Goal: Information Seeking & Learning: Check status

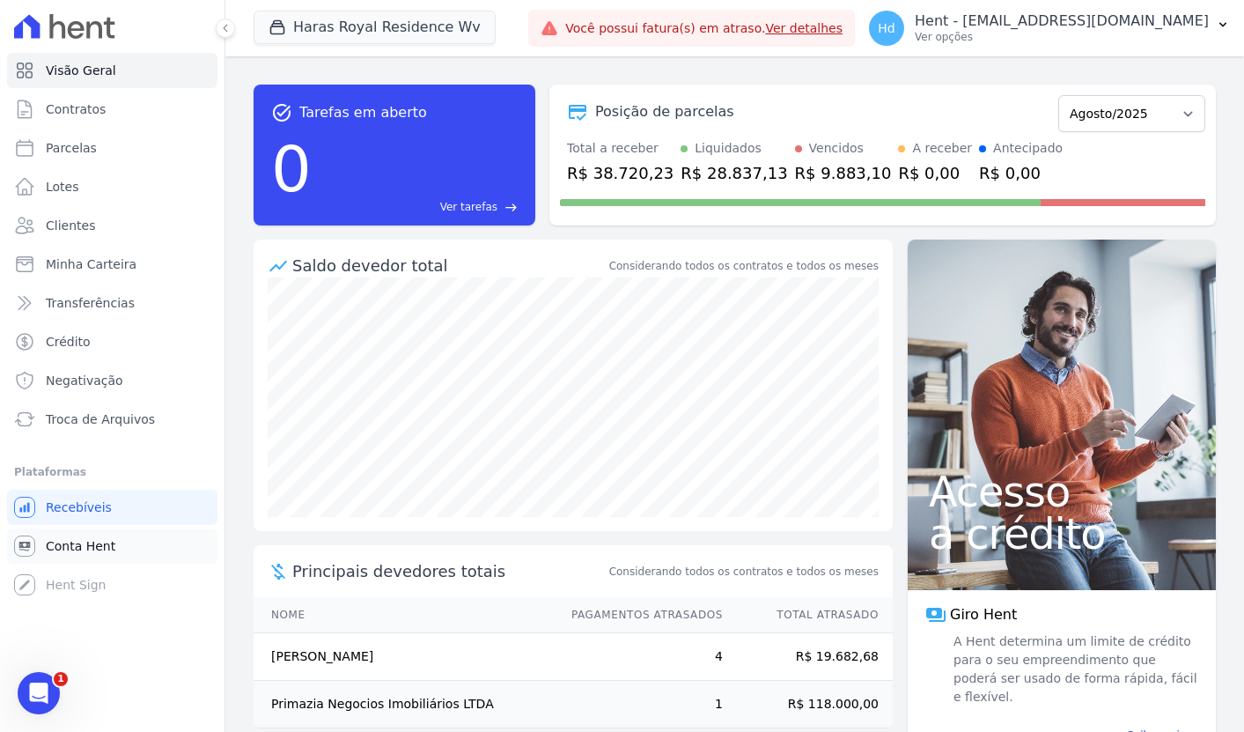
click at [127, 556] on link "Conta Hent" at bounding box center [112, 545] width 210 height 35
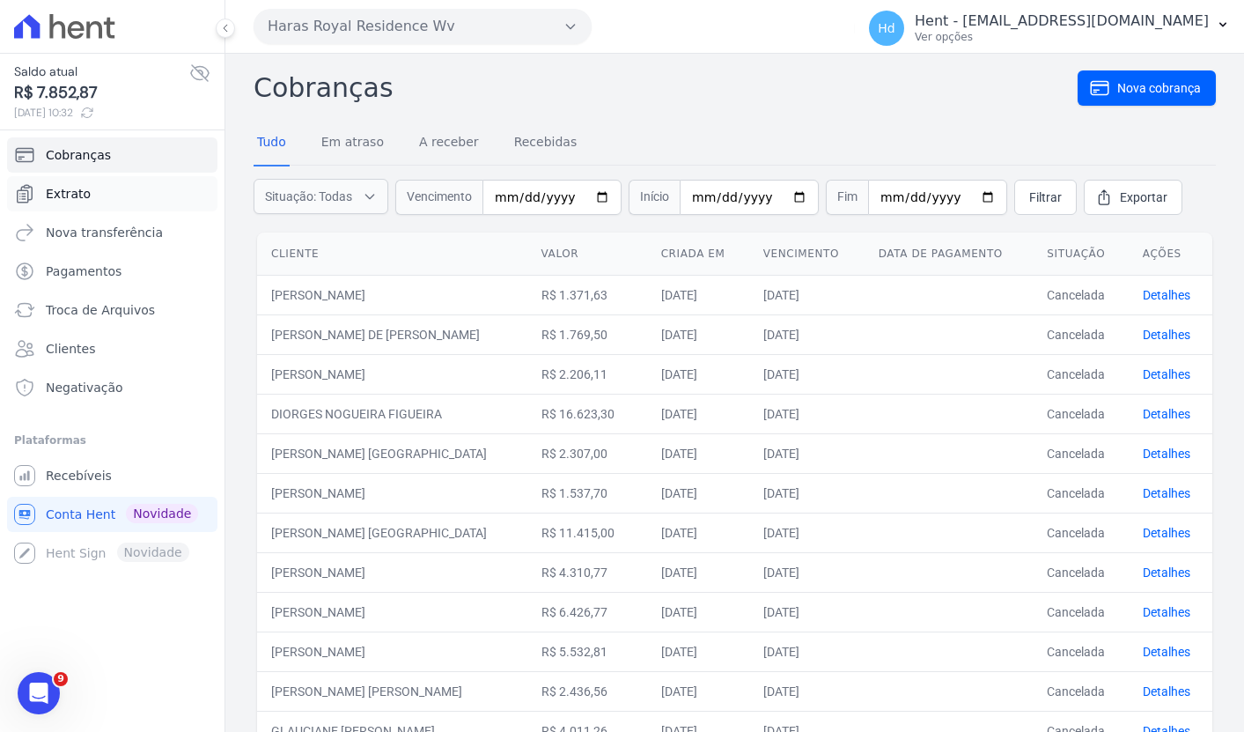
click at [185, 195] on link "Extrato" at bounding box center [112, 193] width 210 height 35
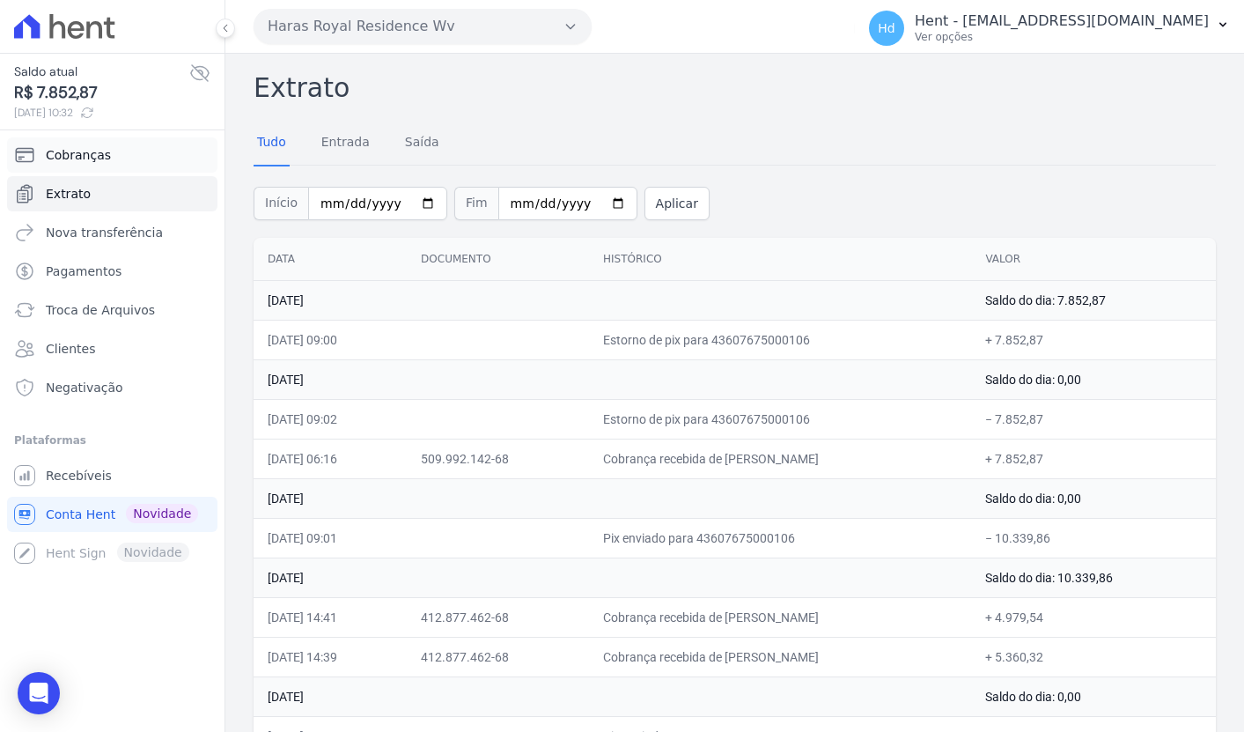
click at [142, 164] on link "Cobranças" at bounding box center [112, 154] width 210 height 35
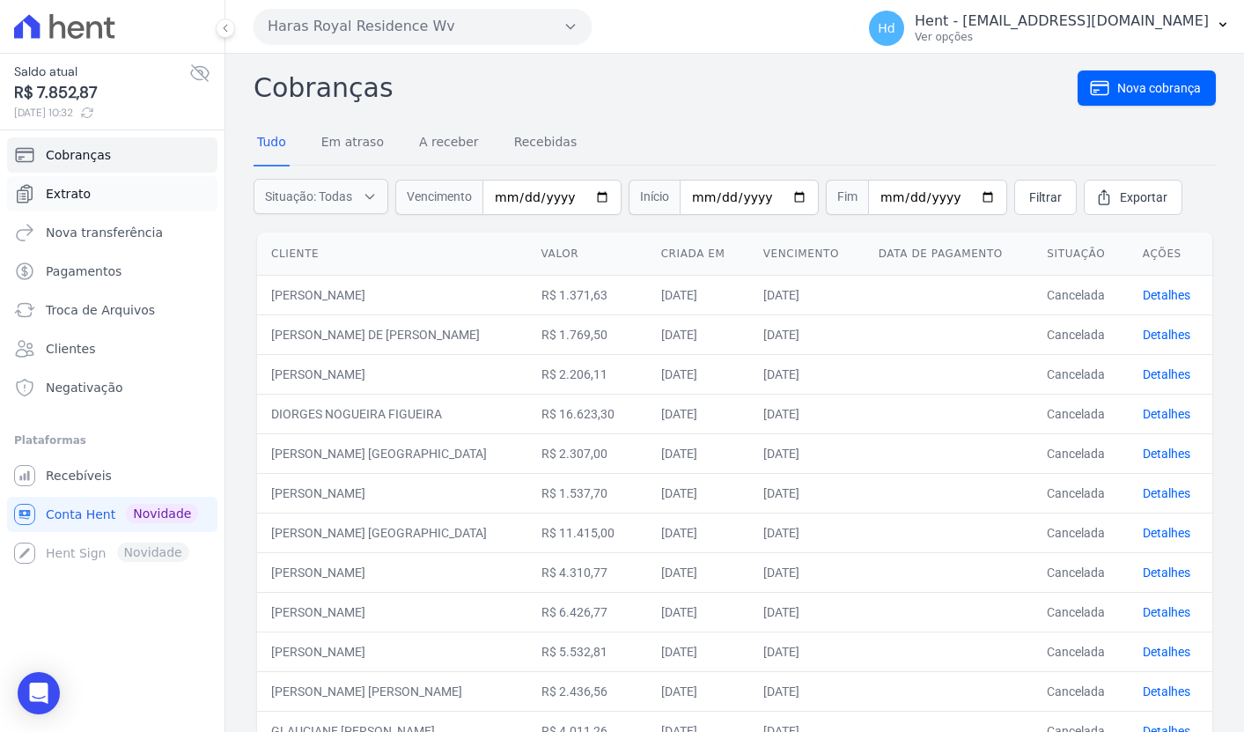
click at [115, 193] on link "Extrato" at bounding box center [112, 193] width 210 height 35
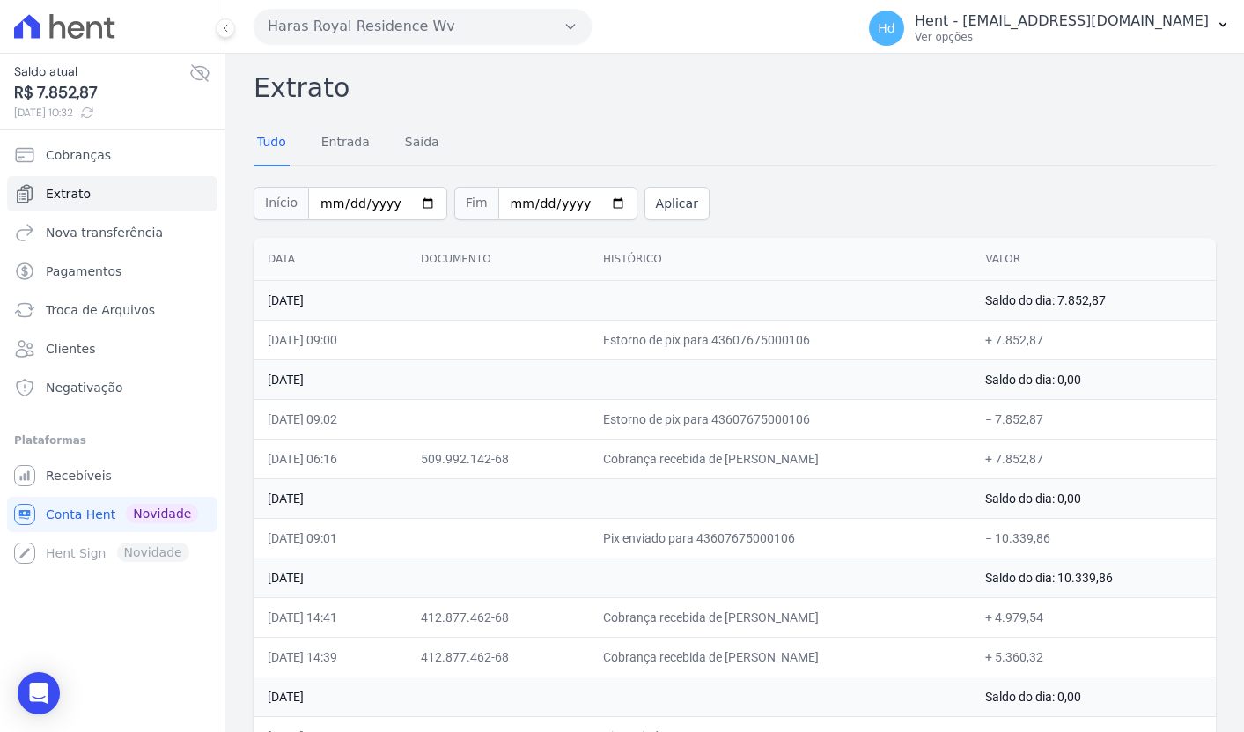
click at [468, 22] on button "Haras Royal Residence Wv" at bounding box center [423, 26] width 338 height 35
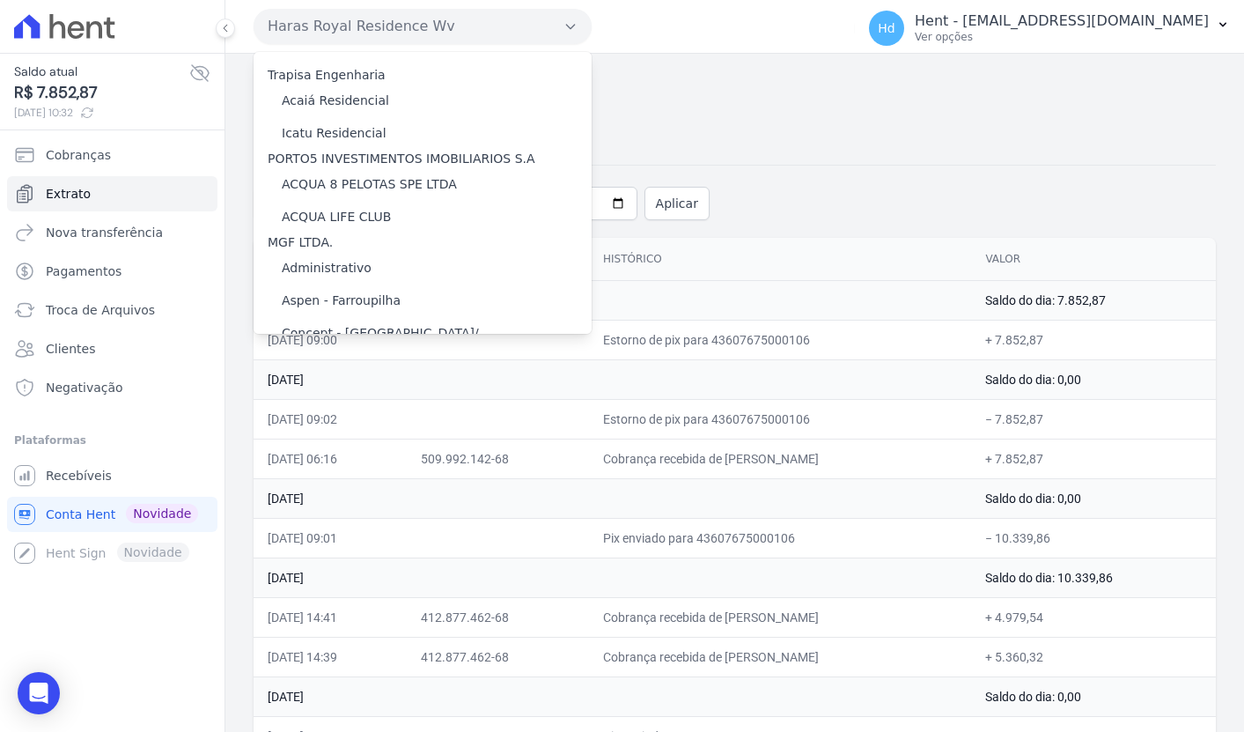
scroll to position [11767, 0]
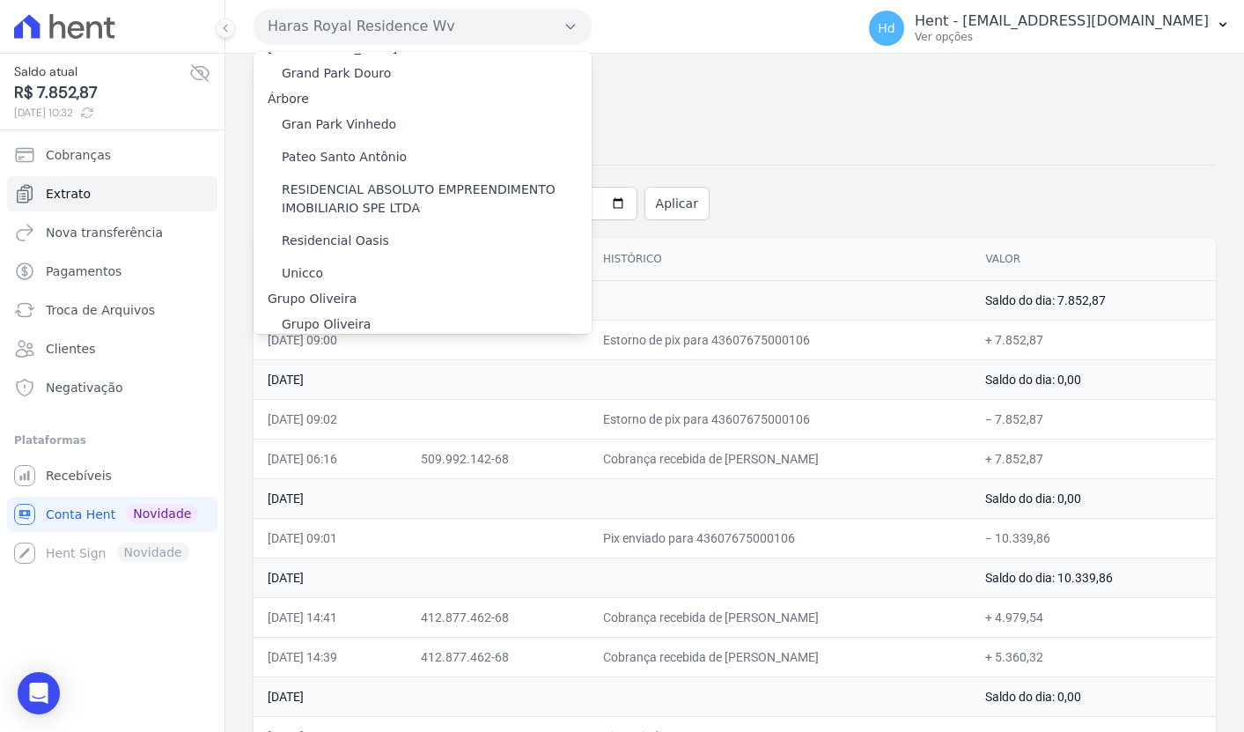
click at [412, 501] on label "HARAS ROYAL URBANISMO" at bounding box center [364, 510] width 165 height 18
click at [0, 0] on input "HARAS ROYAL URBANISMO" at bounding box center [0, 0] width 0 height 0
click at [424, 501] on label "HARAS ROYAL URBANISMO" at bounding box center [364, 510] width 165 height 18
click at [0, 0] on input "HARAS ROYAL URBANISMO" at bounding box center [0, 0] width 0 height 0
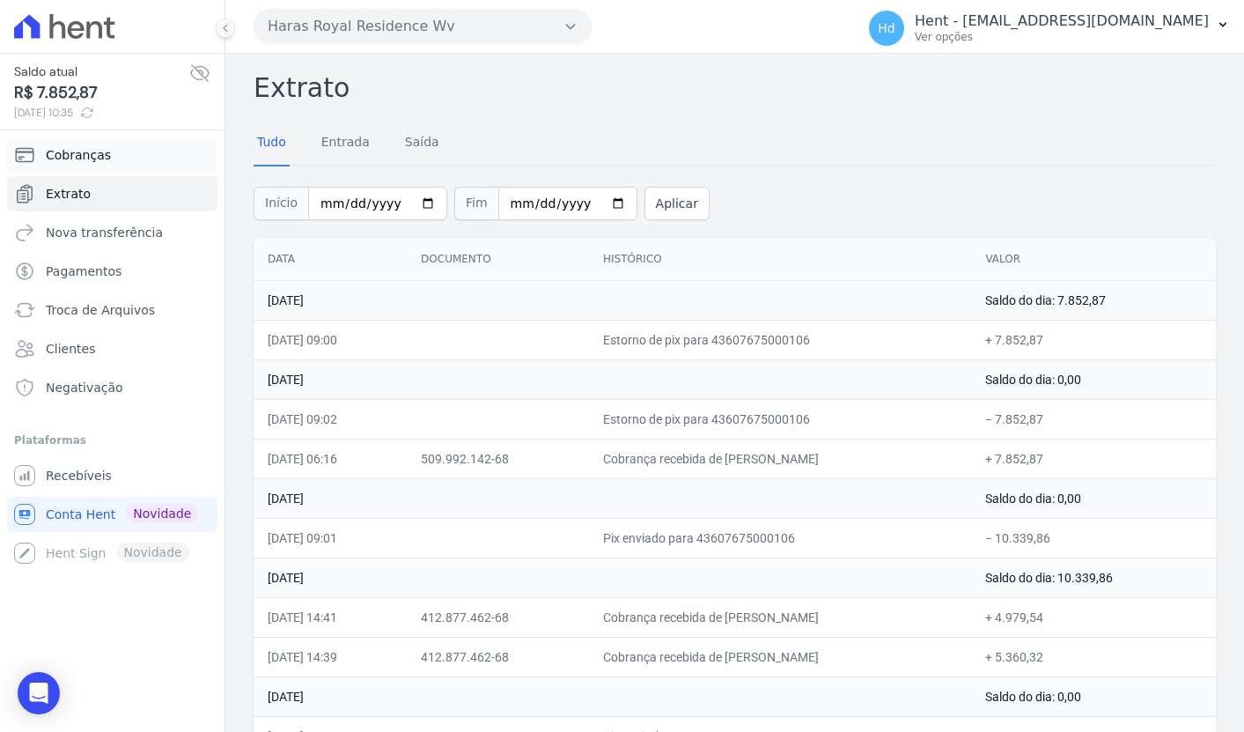
click at [47, 164] on link "Cobranças" at bounding box center [112, 154] width 210 height 35
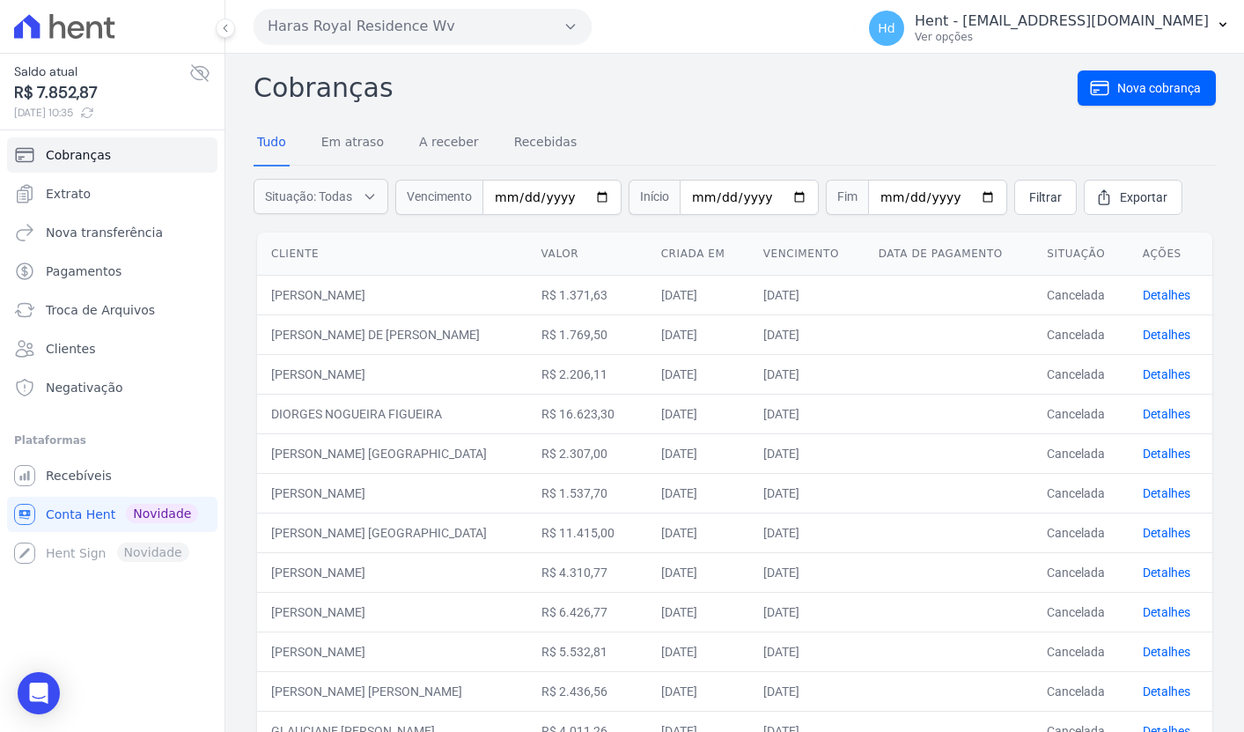
click at [483, 31] on button "Haras Royal Residence Wv" at bounding box center [423, 26] width 338 height 35
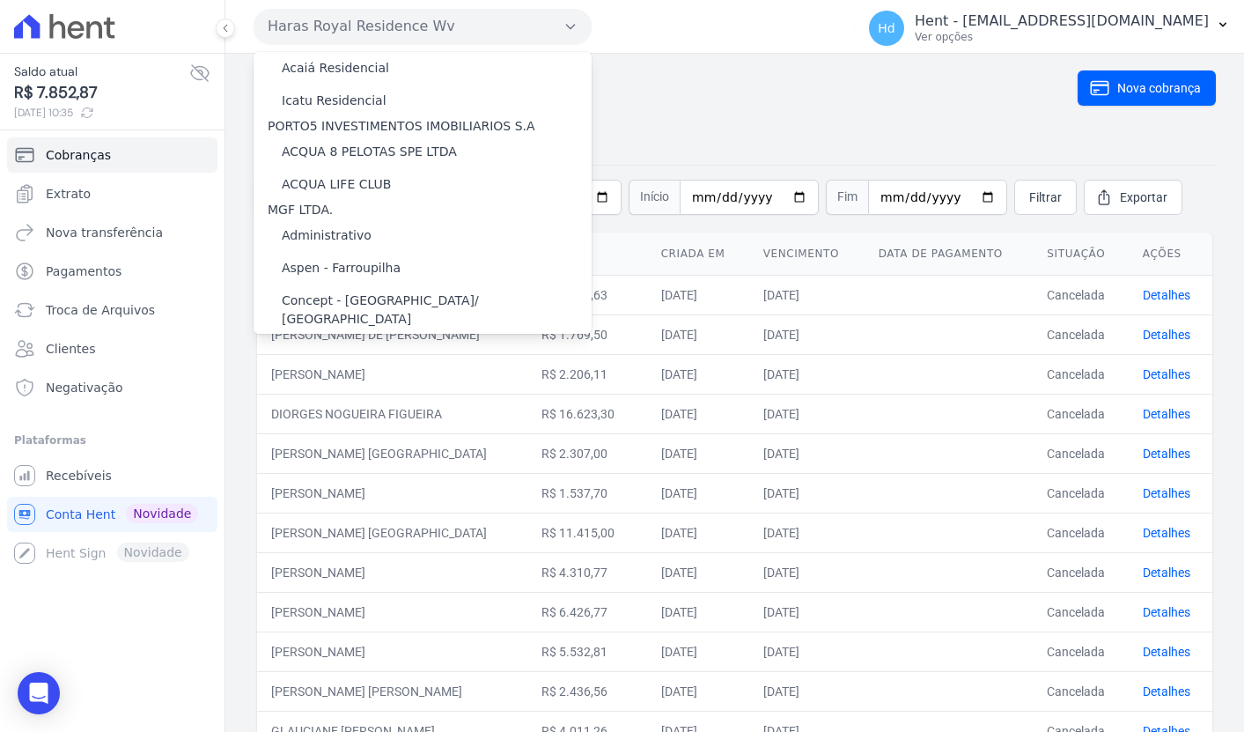
scroll to position [11767, 0]
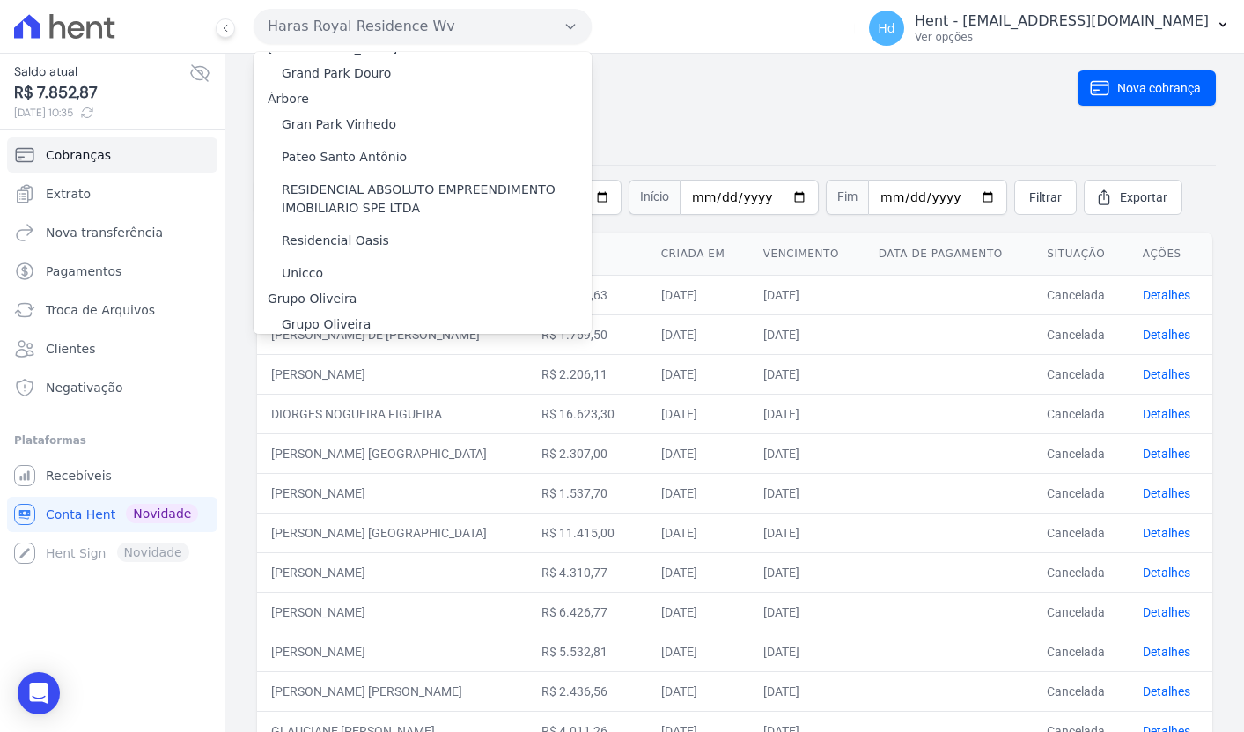
click at [411, 501] on label "HARAS ROYAL URBANISMO" at bounding box center [364, 510] width 165 height 18
click at [0, 0] on input "HARAS ROYAL URBANISMO" at bounding box center [0, 0] width 0 height 0
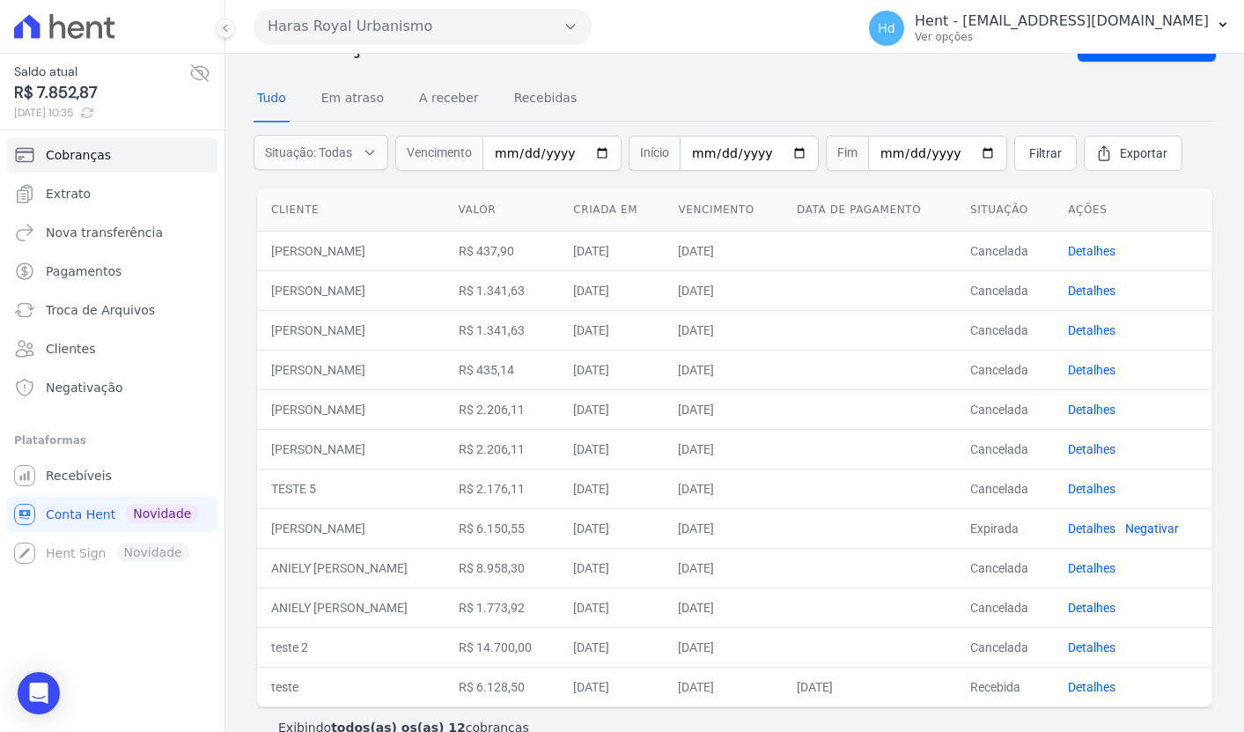
scroll to position [76, 0]
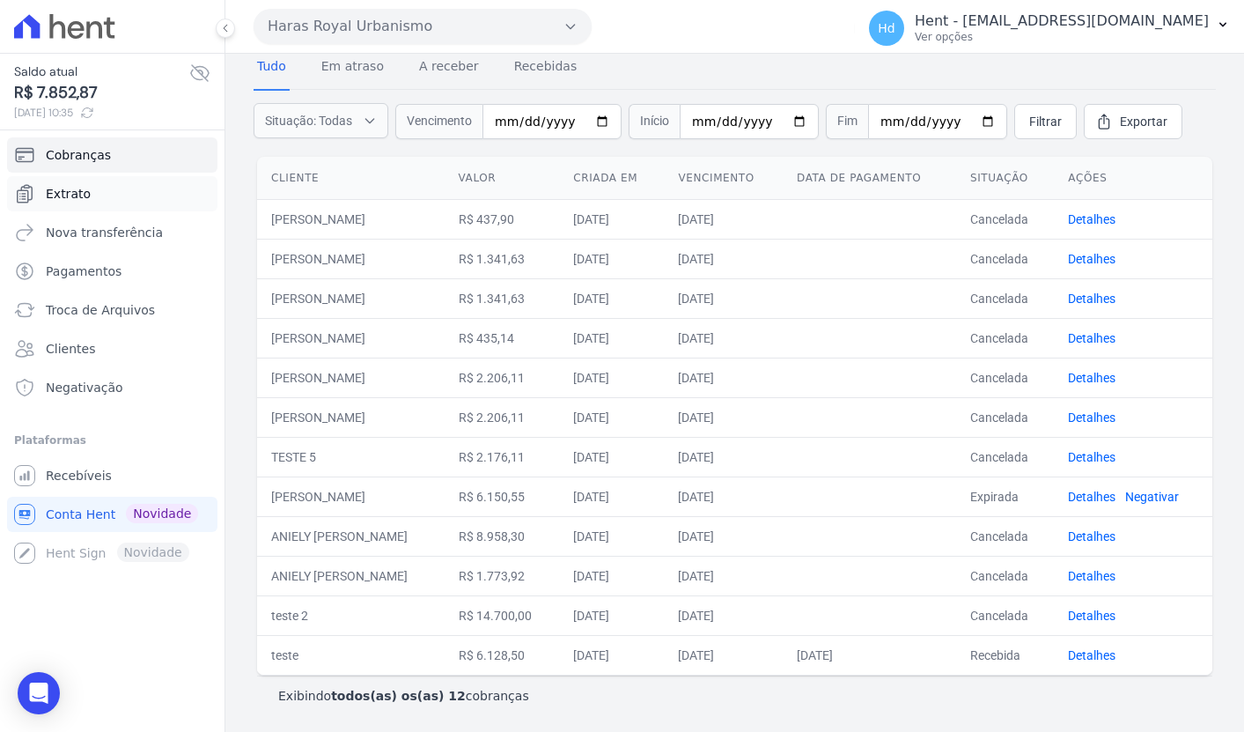
click at [116, 198] on link "Extrato" at bounding box center [112, 193] width 210 height 35
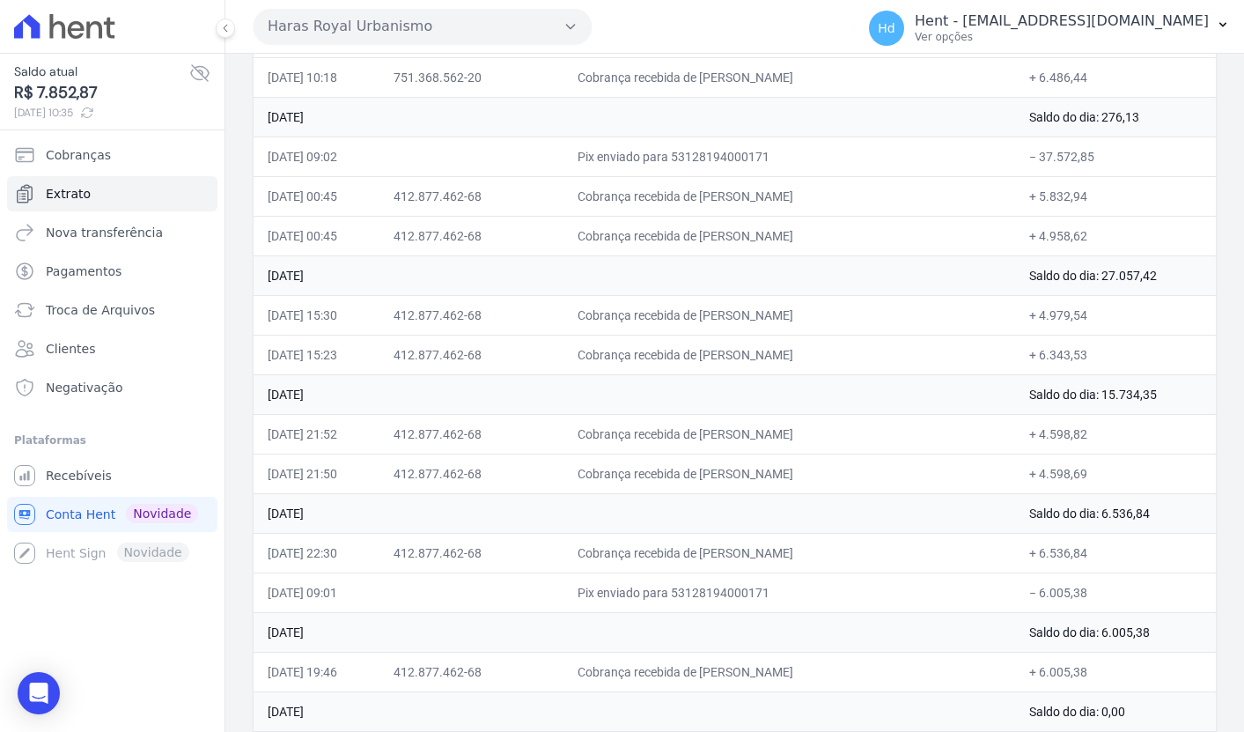
scroll to position [586, 0]
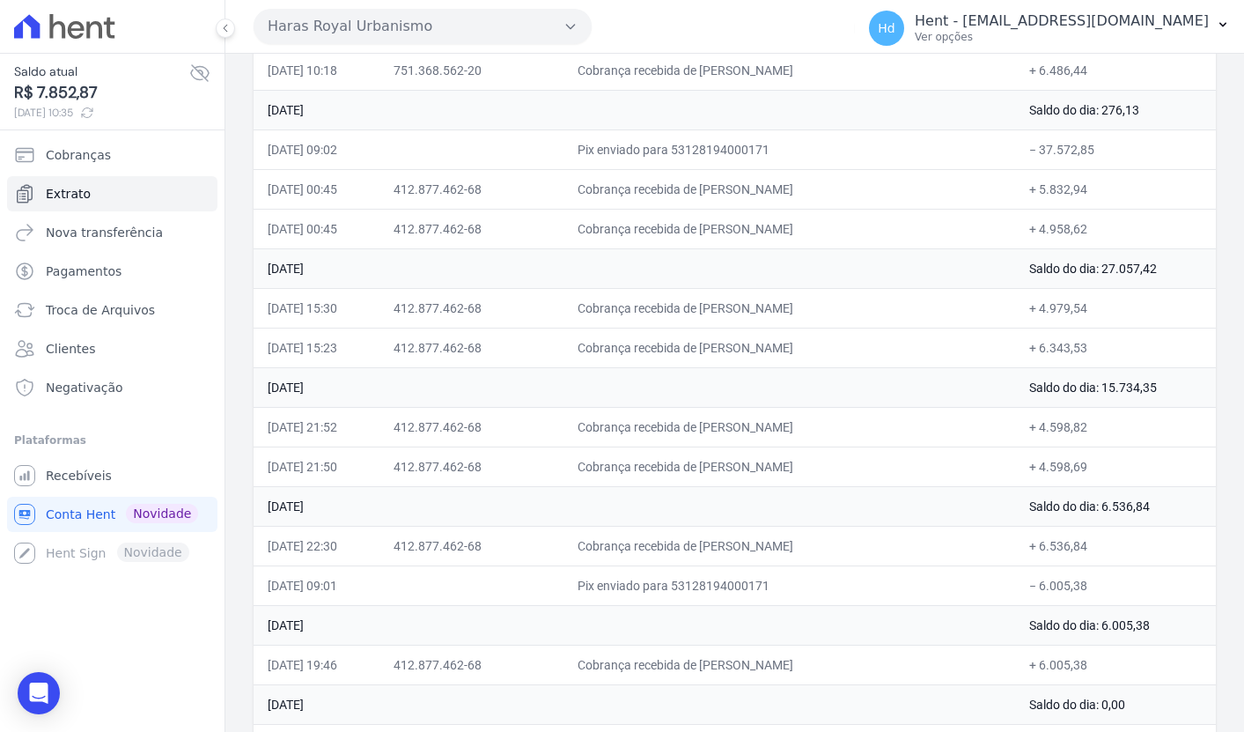
click at [785, 465] on td "Cobrança recebida de [PERSON_NAME]" at bounding box center [789, 466] width 452 height 40
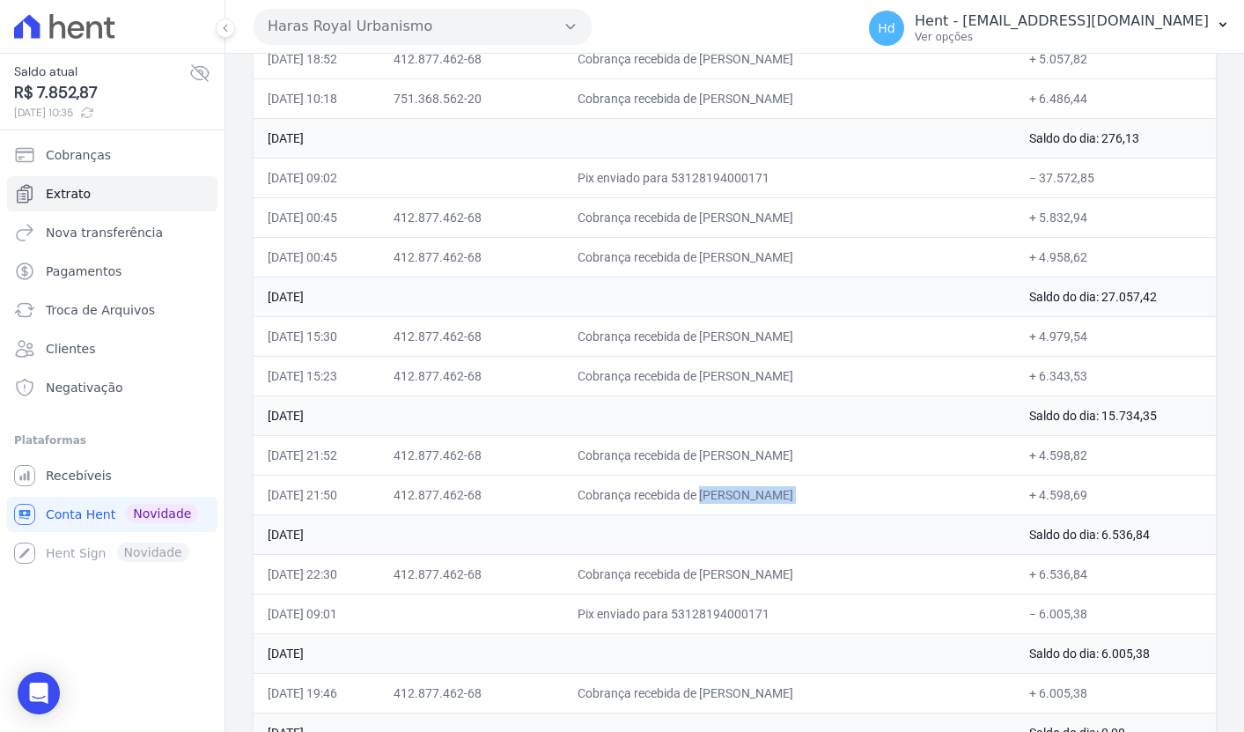
scroll to position [557, 0]
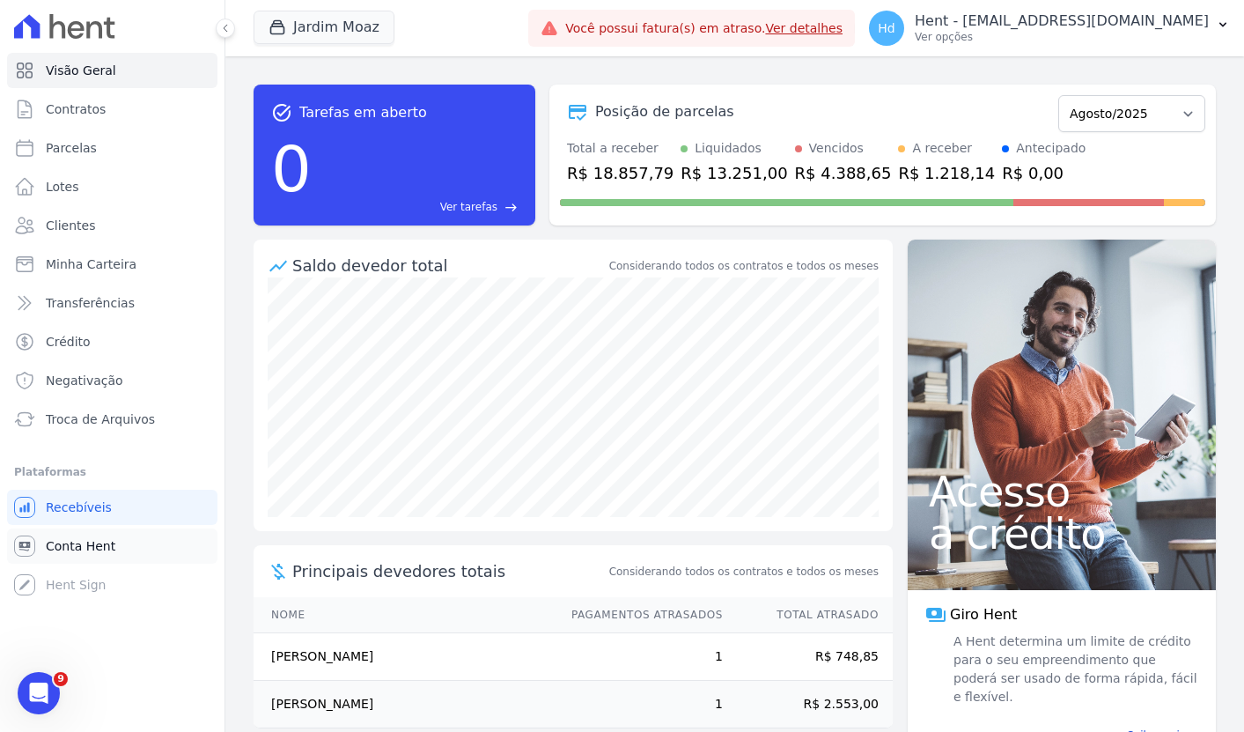
click at [107, 548] on span "Conta Hent" at bounding box center [81, 546] width 70 height 18
click at [136, 423] on span "Troca de Arquivos" at bounding box center [100, 419] width 109 height 18
click at [104, 140] on link "Parcelas" at bounding box center [112, 147] width 210 height 35
select select
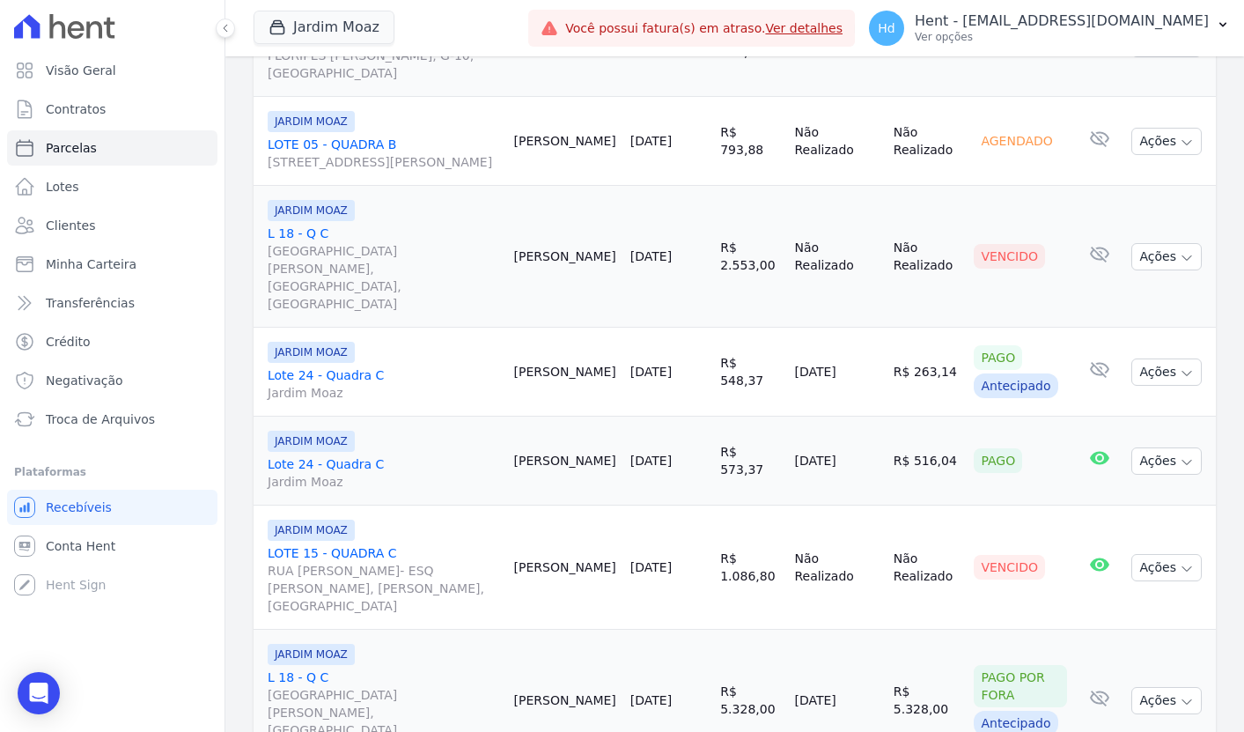
scroll to position [1128, 0]
